Goal: Book appointment/travel/reservation

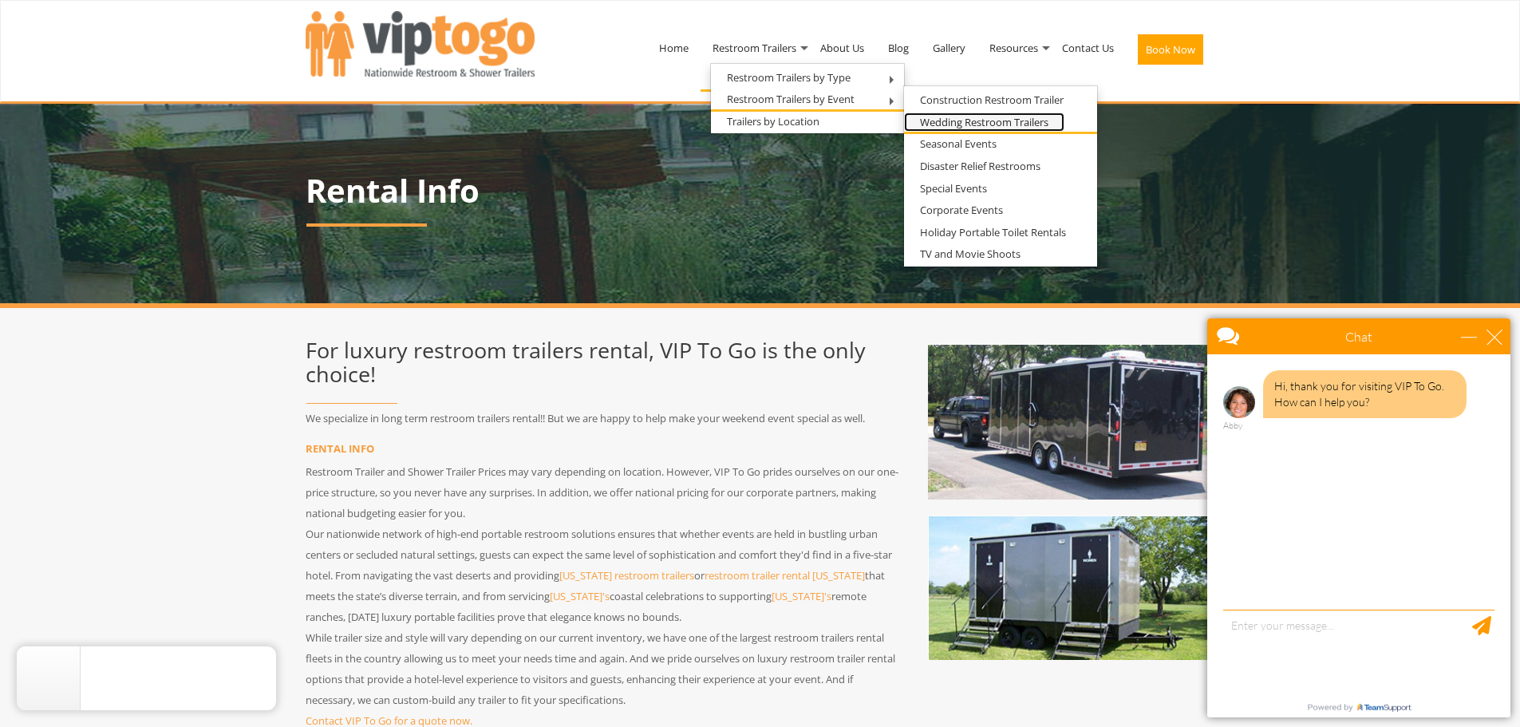
click at [1025, 130] on link "Wedding Restroom Trailers" at bounding box center [984, 123] width 160 height 20
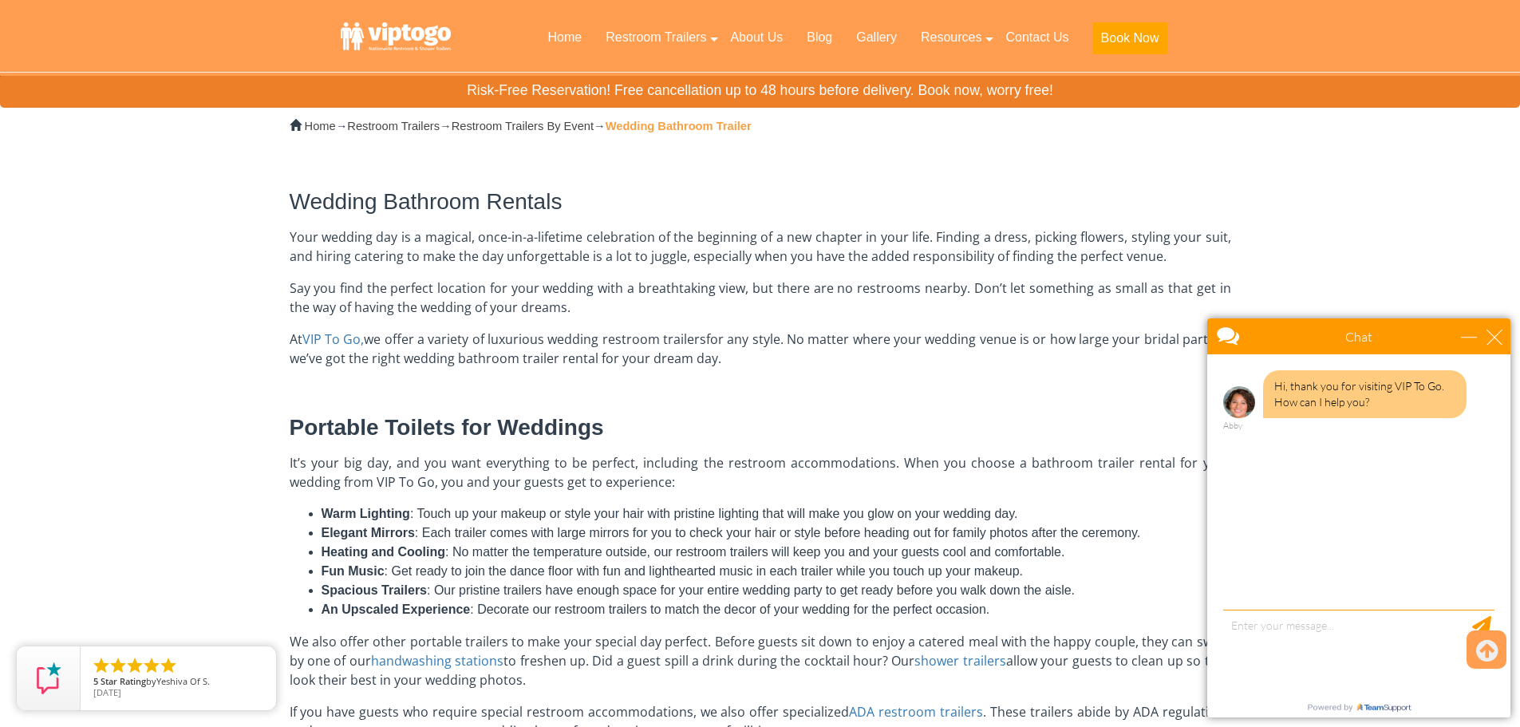
scroll to position [160, 0]
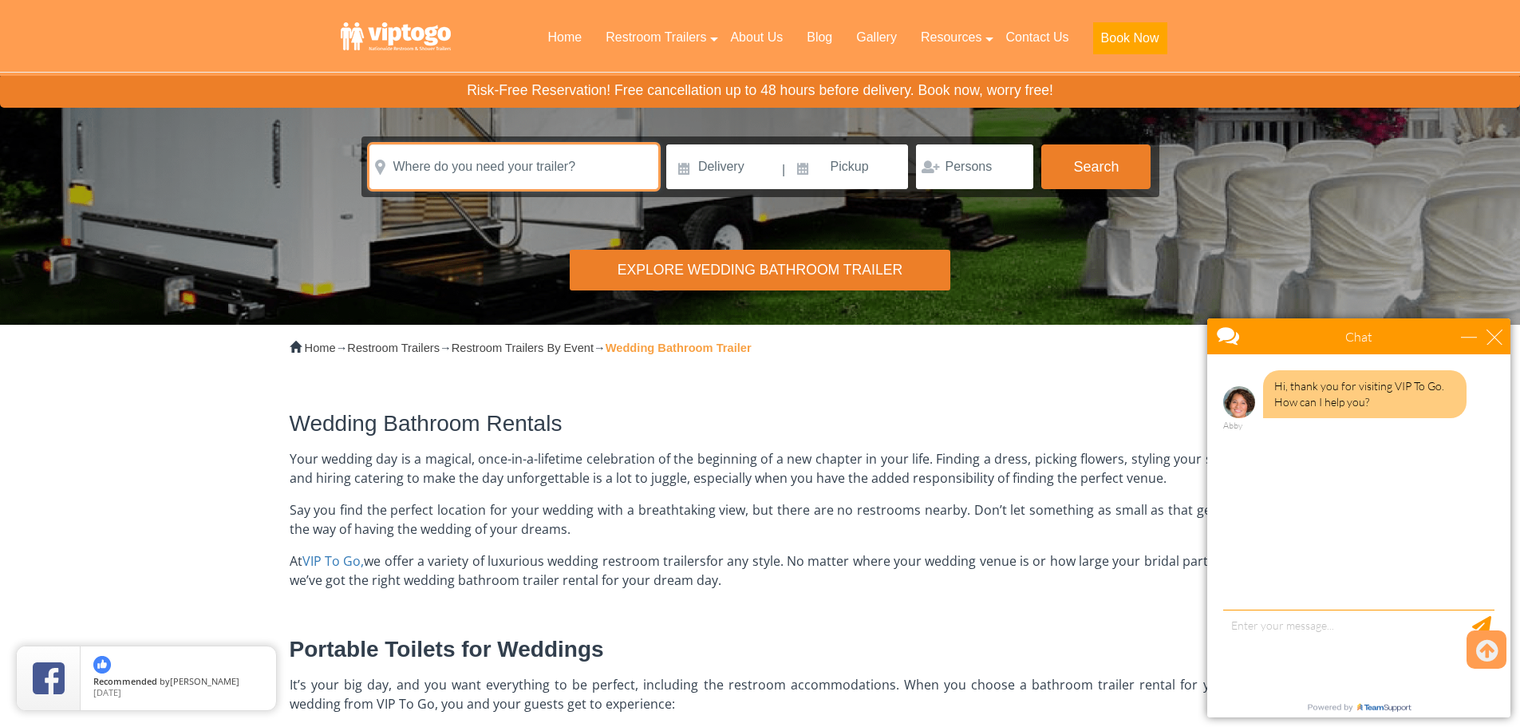
click at [510, 176] on input "text" at bounding box center [513, 166] width 289 height 45
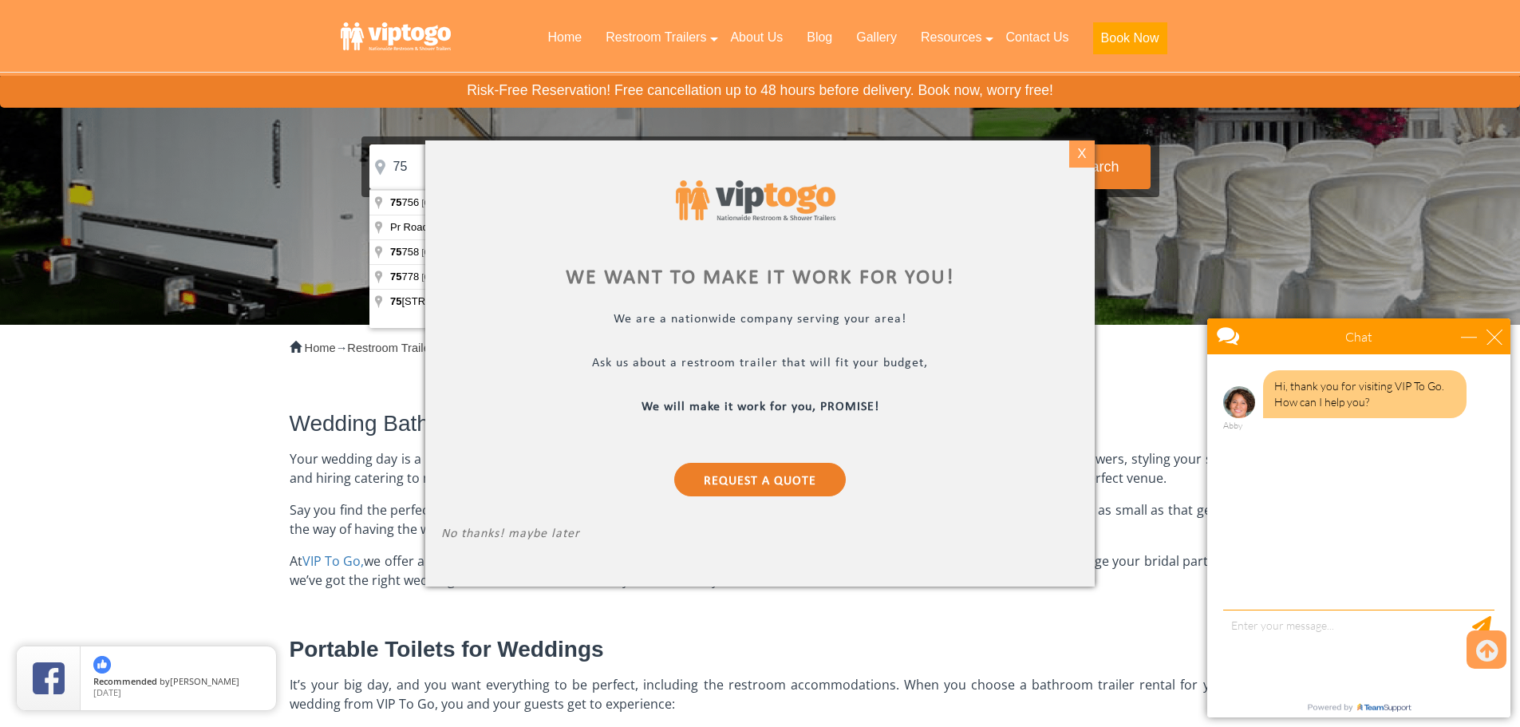
click at [1076, 159] on div "X" at bounding box center [1081, 153] width 25 height 27
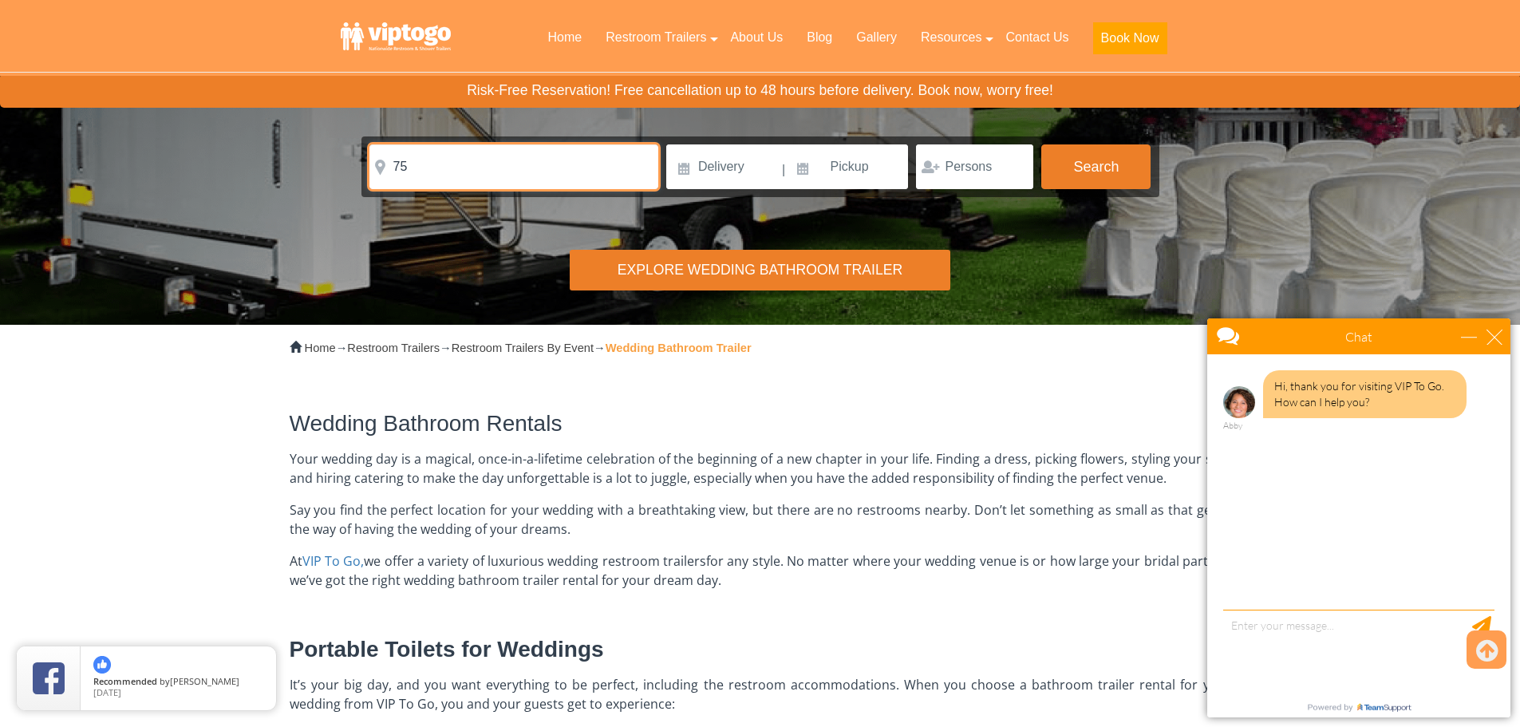
click at [452, 164] on input "75" at bounding box center [513, 166] width 289 height 45
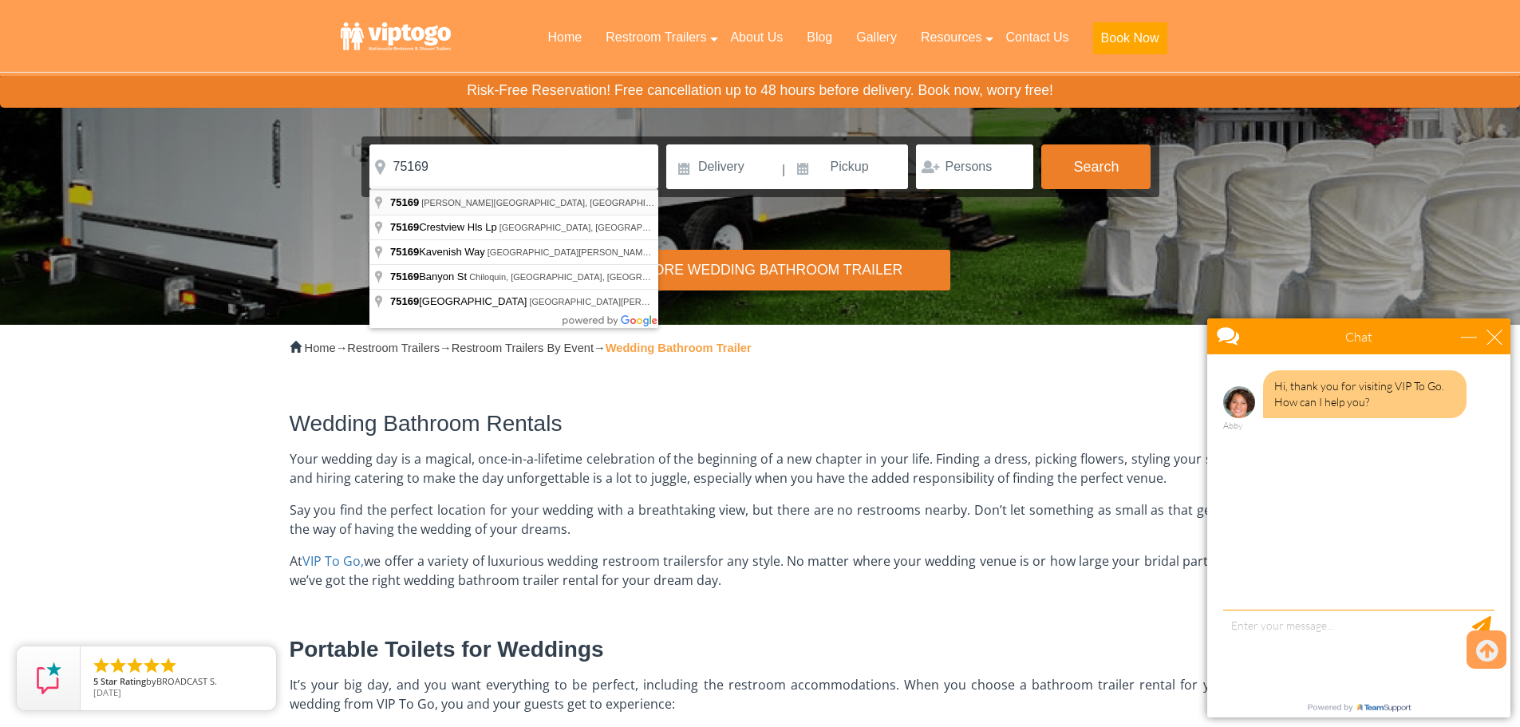
type input "Wills Point, TX 75169, USA"
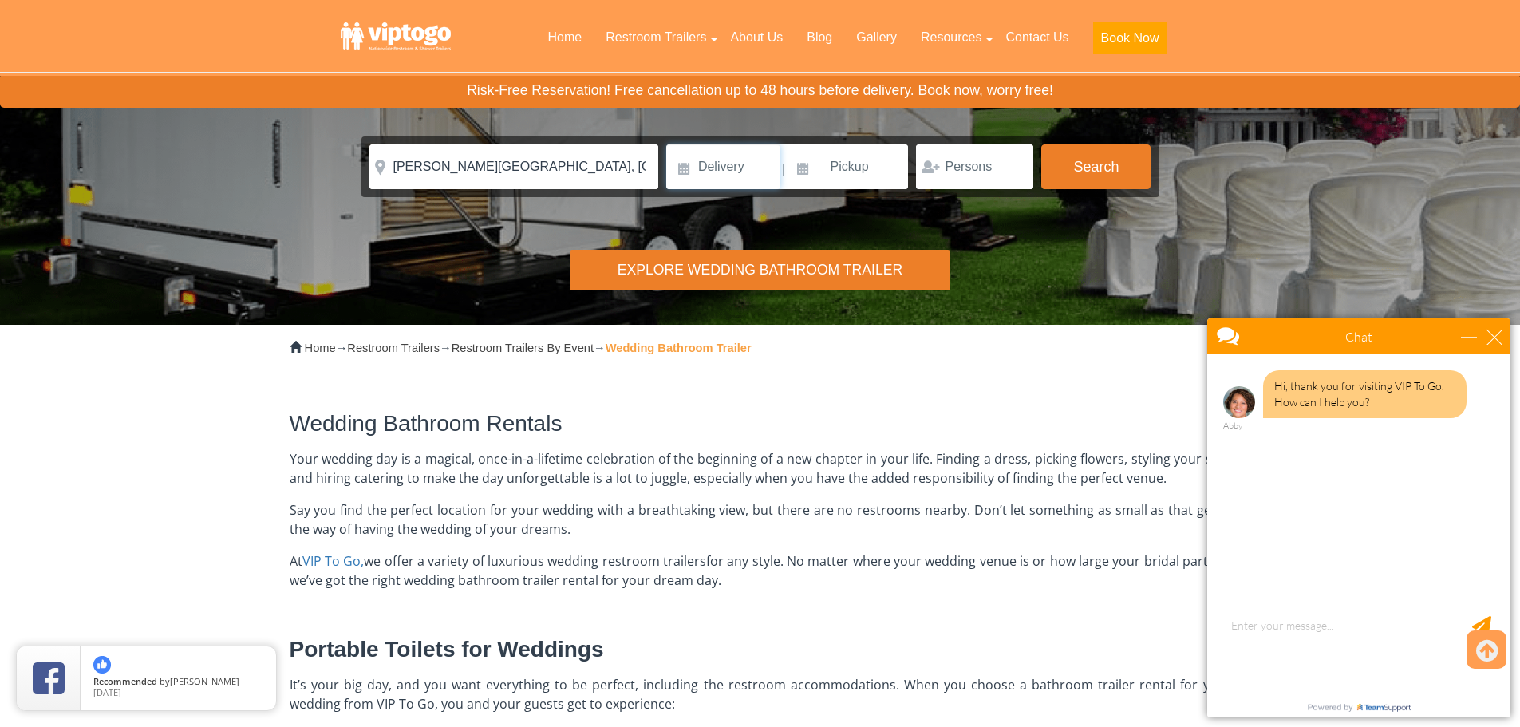
click at [695, 164] on input at bounding box center [723, 166] width 114 height 45
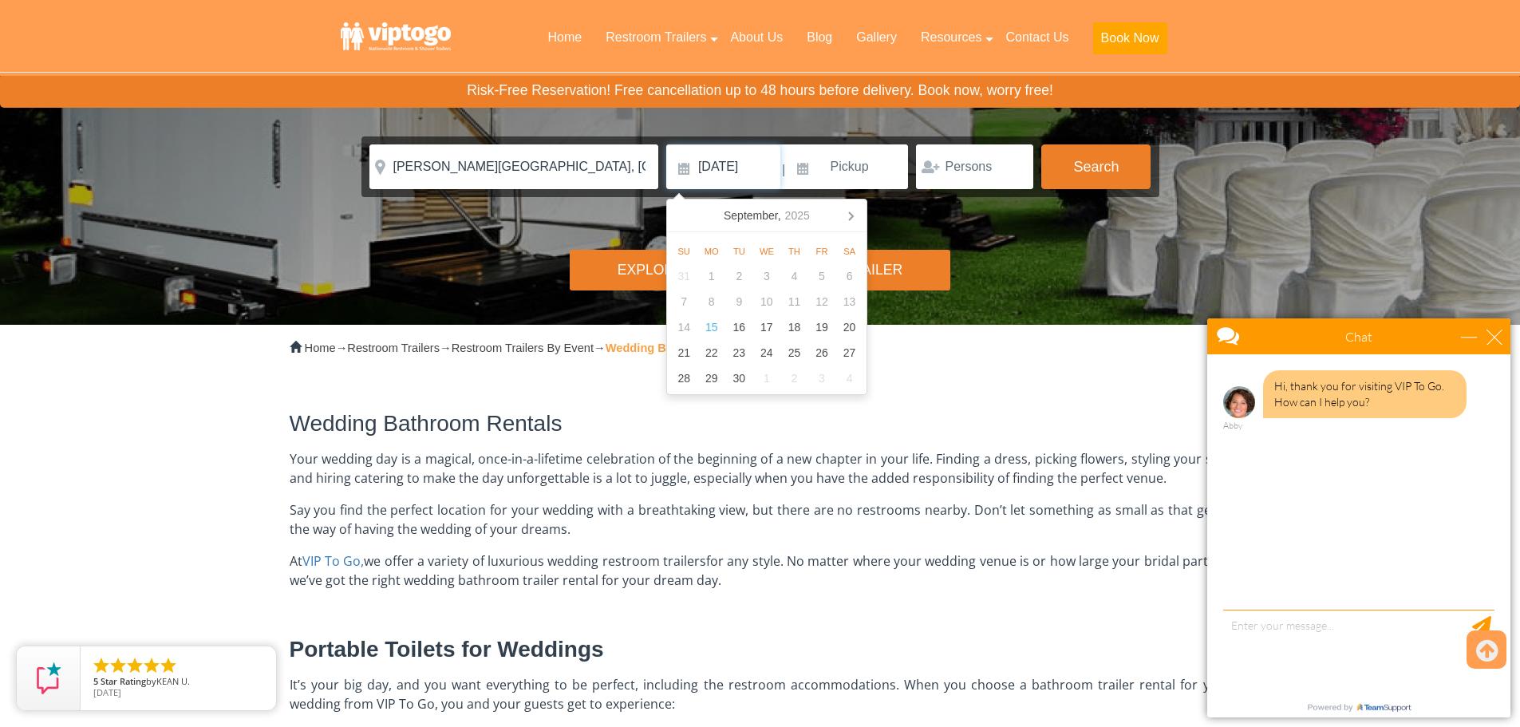
type input "10/17/2026"
click at [814, 172] on input at bounding box center [848, 166] width 121 height 45
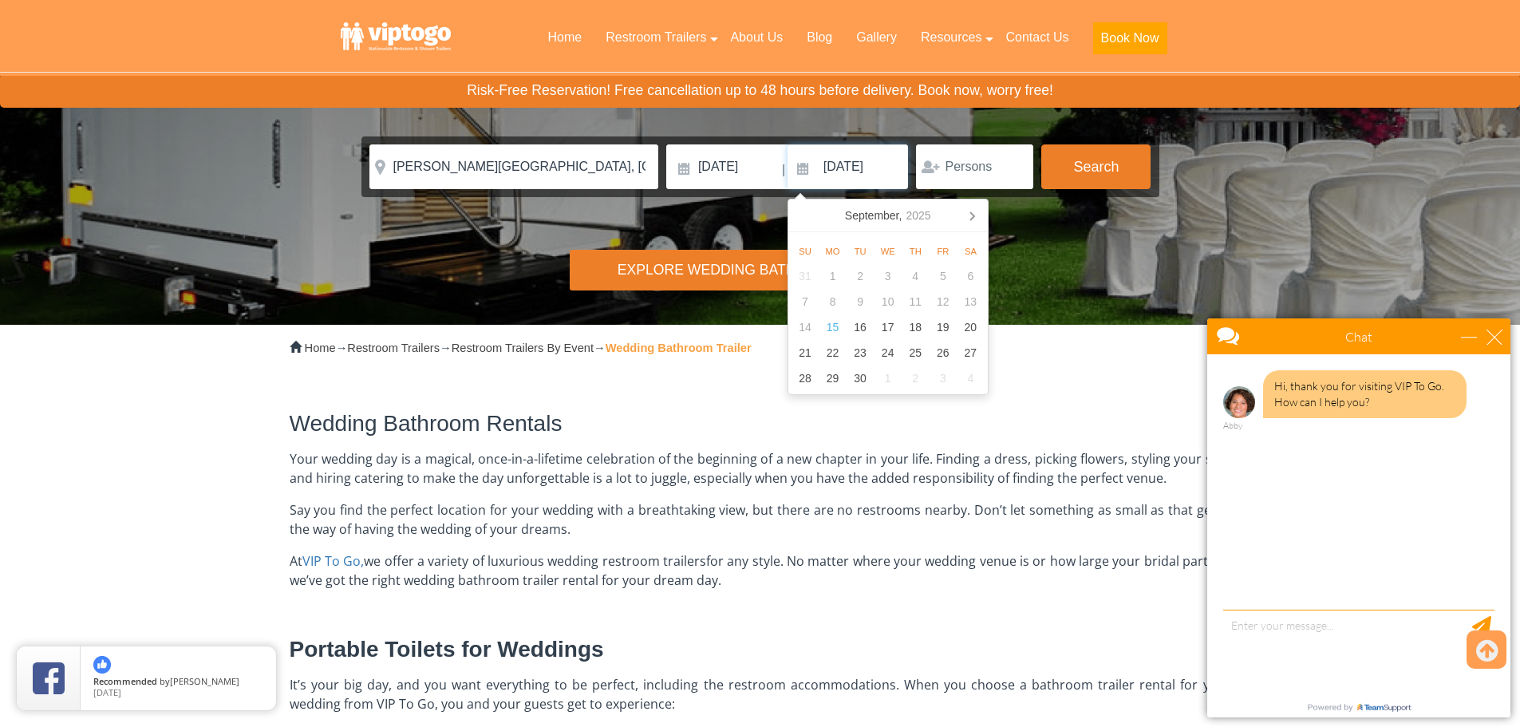
type input "10/18/2026"
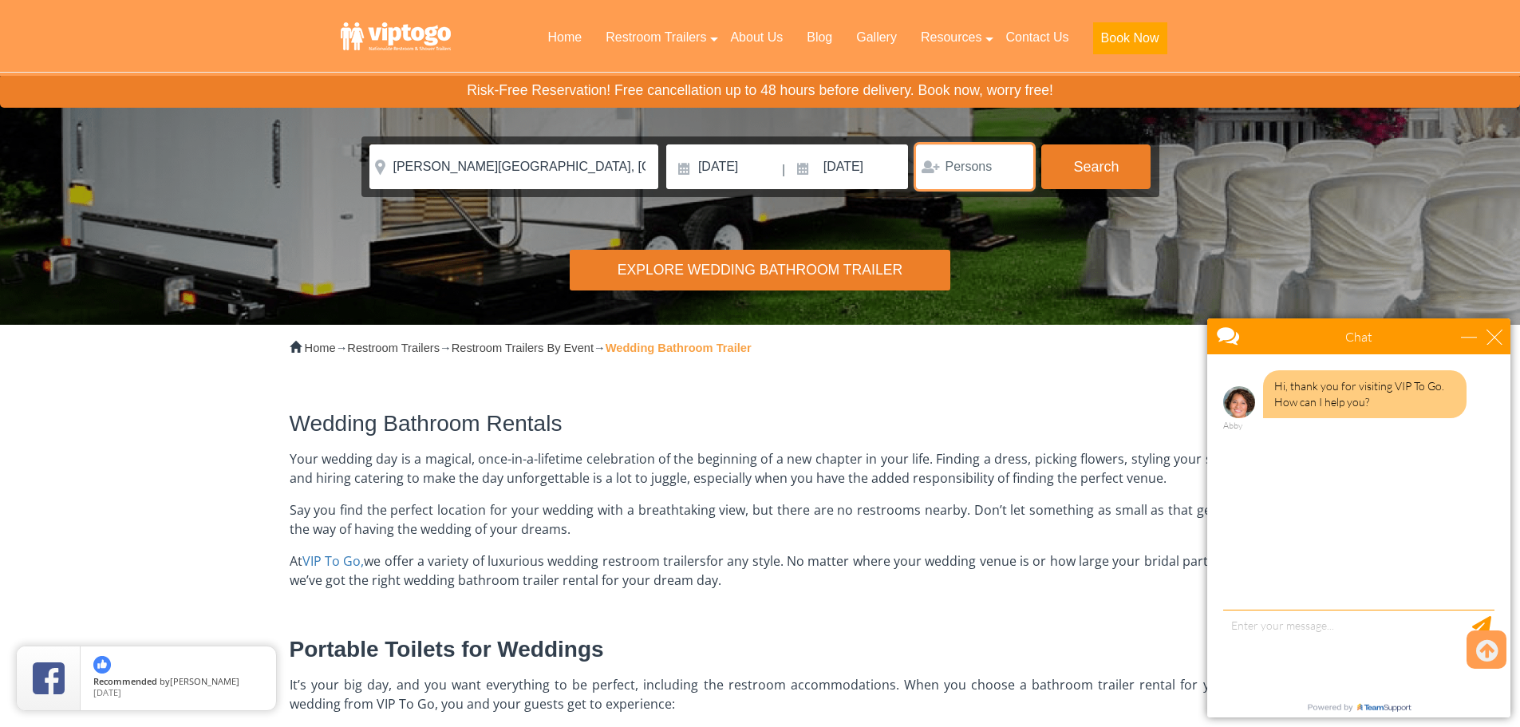
click at [962, 174] on input "number" at bounding box center [974, 166] width 117 height 45
click at [1013, 163] on input "77" at bounding box center [974, 166] width 117 height 45
click at [1013, 162] on input "77" at bounding box center [974, 166] width 117 height 45
click at [1013, 162] on input "78" at bounding box center [974, 166] width 117 height 45
click at [1013, 162] on input "79" at bounding box center [974, 166] width 117 height 45
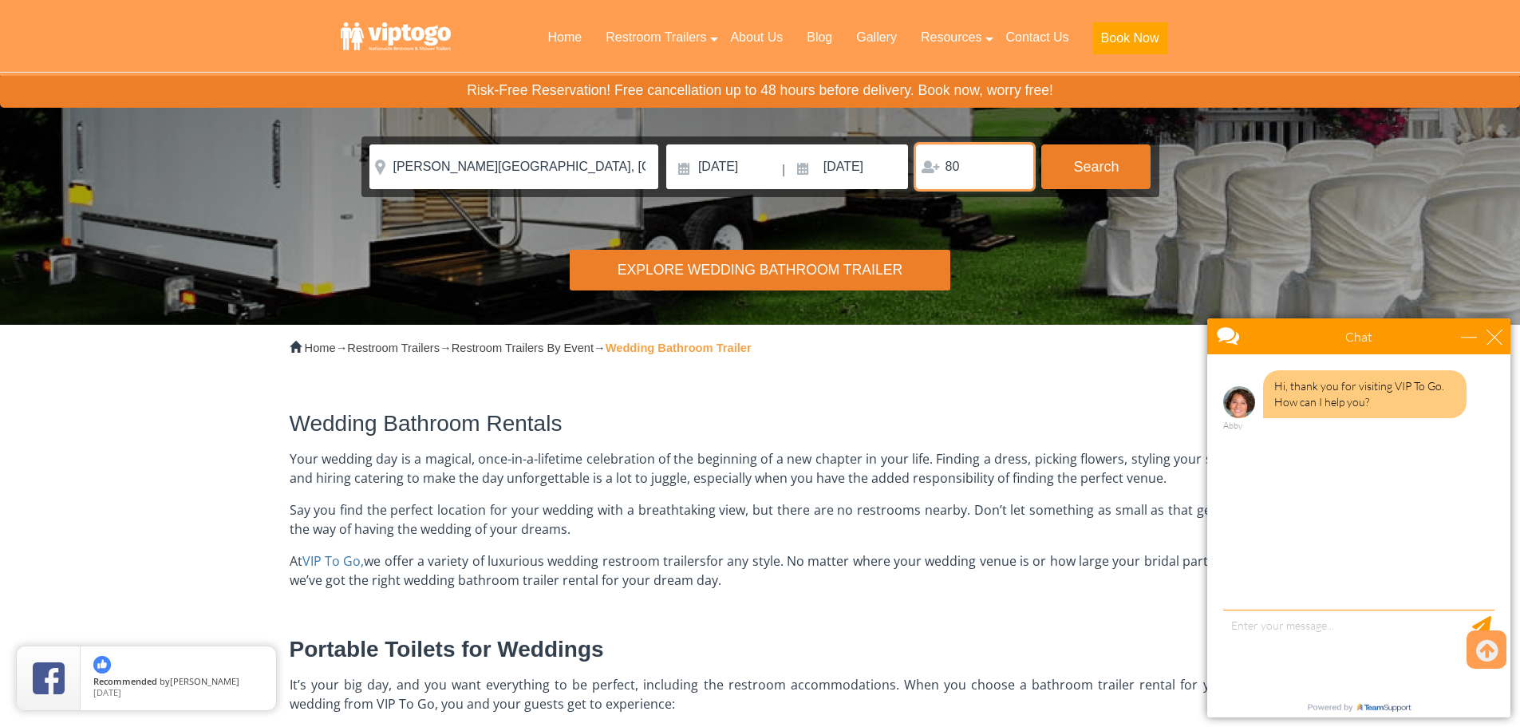
type input "80"
click at [1013, 162] on input "80" at bounding box center [974, 166] width 117 height 45
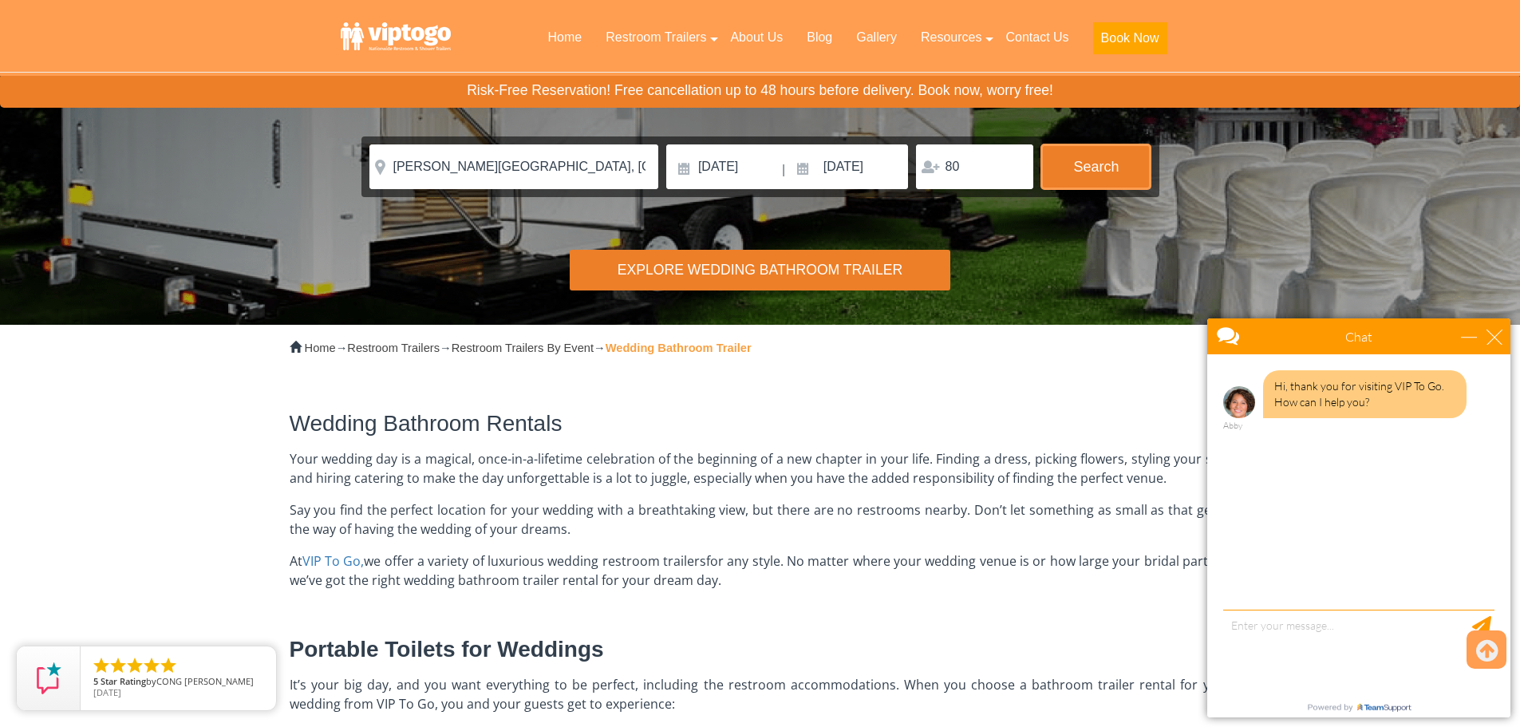
drag, startPoint x: 1053, startPoint y: 168, endPoint x: 990, endPoint y: 322, distance: 166.4
click at [993, 322] on div "Risk-Free Reservation! Free cancellation up to 48 hours before delivery. Book n…" at bounding box center [760, 82] width 1520 height 484
click at [1104, 176] on button "Search" at bounding box center [1095, 165] width 109 height 43
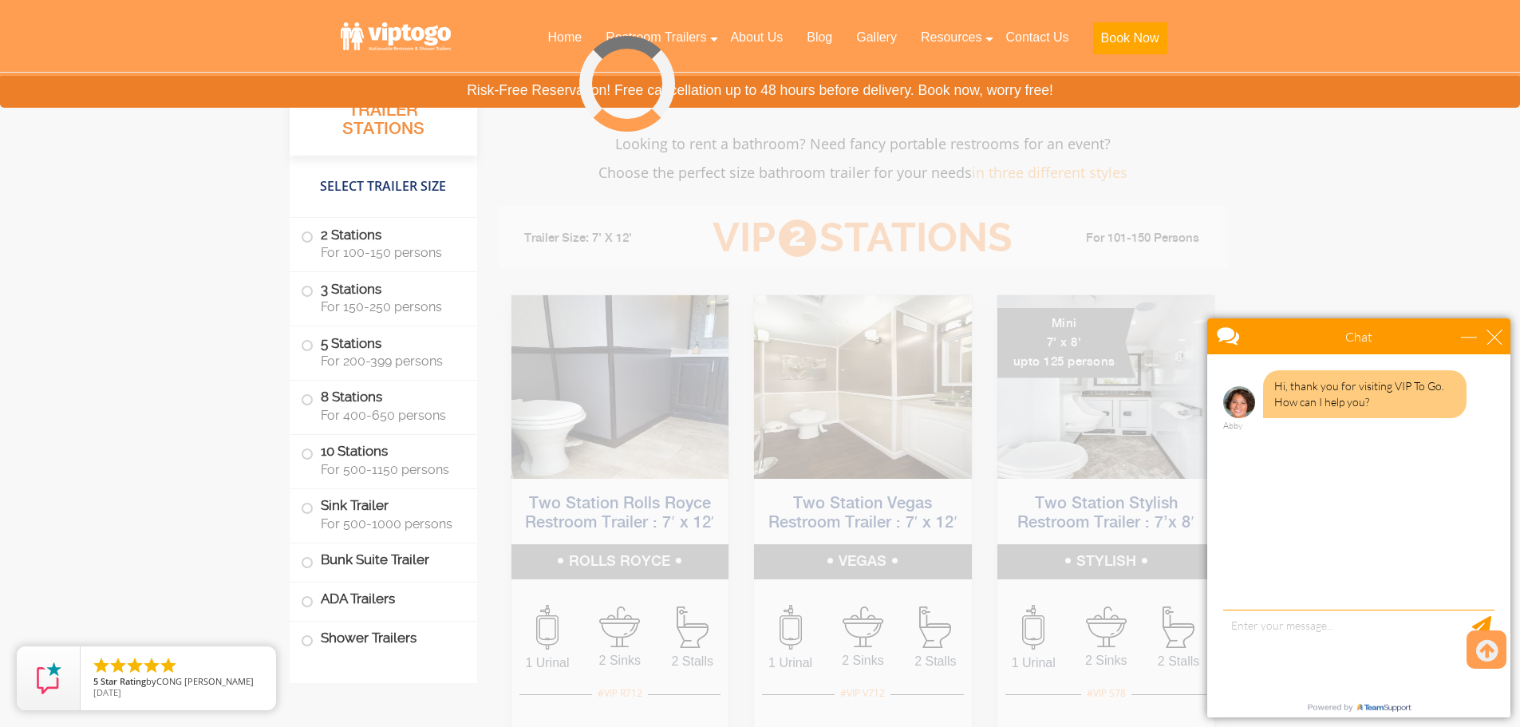
scroll to position [1522, 0]
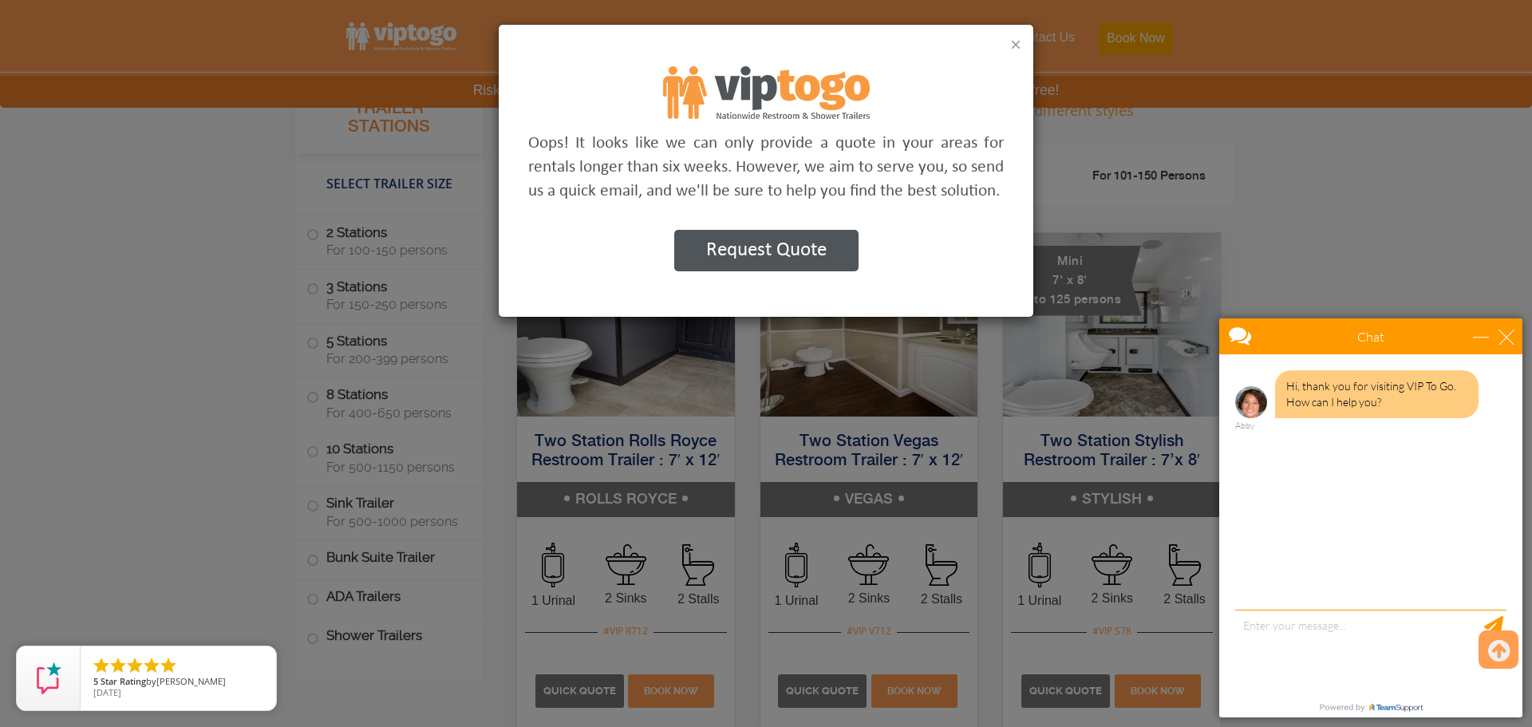
click at [1017, 41] on button "×" at bounding box center [1015, 44] width 11 height 19
